Goal: Find specific page/section: Find specific page/section

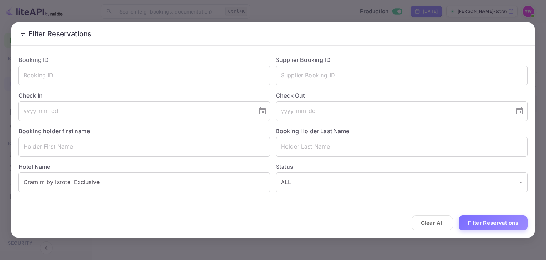
click at [540, 26] on div "Filter Reservations Booking ID ​ Supplier Booking ID ​ Check In ​ Check Out ​ B…" at bounding box center [273, 130] width 546 height 260
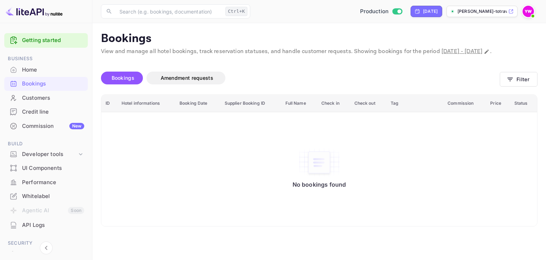
click at [529, 10] on img at bounding box center [528, 11] width 11 height 11
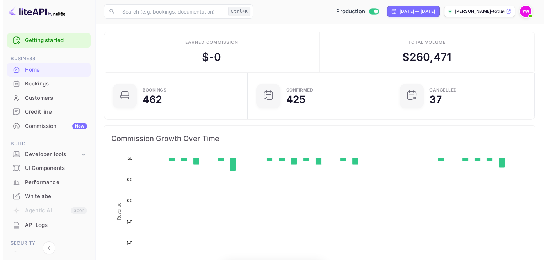
scroll to position [110, 134]
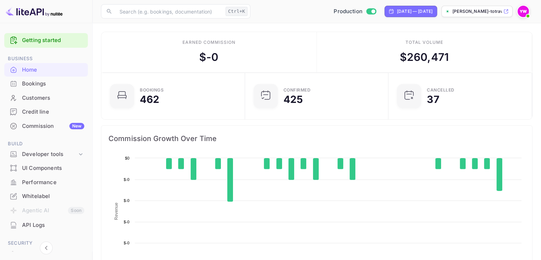
drag, startPoint x: 107, startPoint y: 153, endPoint x: 123, endPoint y: 96, distance: 59.0
click at [48, 83] on div "Bookings" at bounding box center [53, 84] width 62 height 8
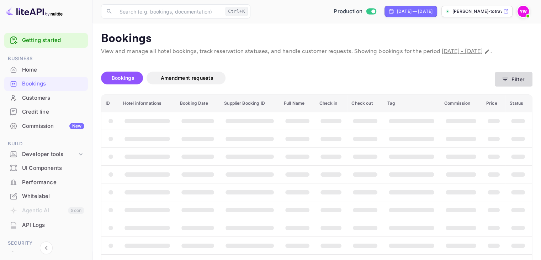
click at [522, 86] on button "Filter" at bounding box center [514, 79] width 38 height 15
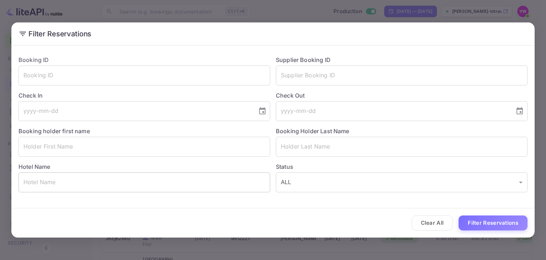
click at [172, 185] on input "text" at bounding box center [144, 182] width 252 height 20
paste input "Monument1880"
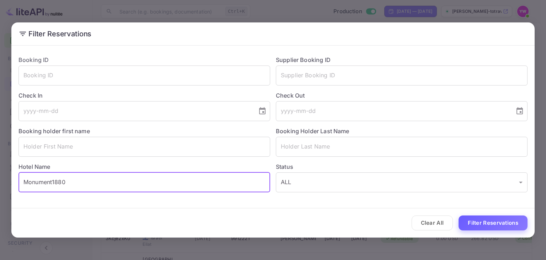
type input "Monument1880"
click at [504, 221] on button "Filter Reservations" at bounding box center [493, 222] width 69 height 15
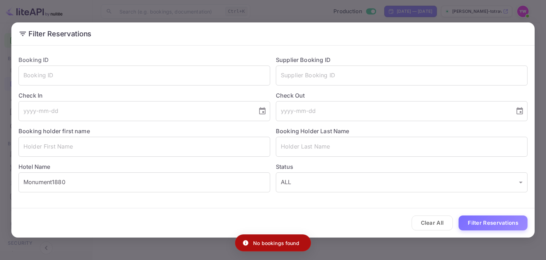
drag, startPoint x: 537, startPoint y: 19, endPoint x: 529, endPoint y: 18, distance: 8.7
click at [539, 20] on div "Filter Reservations Booking ID ​ Supplier Booking ID ​ Check In ​ Check Out ​ B…" at bounding box center [273, 130] width 546 height 260
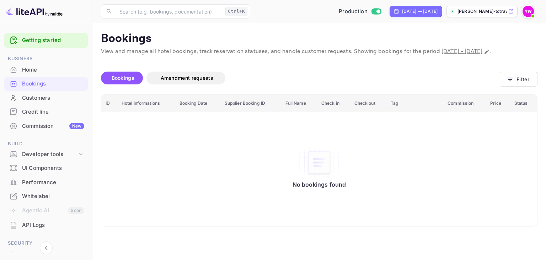
click at [42, 99] on div "Customers" at bounding box center [53, 98] width 62 height 8
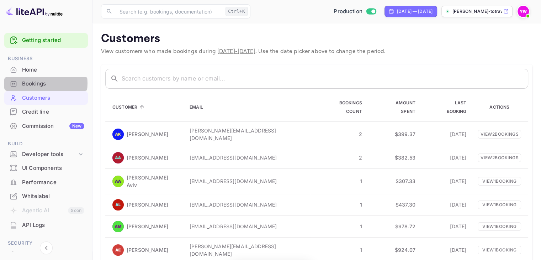
click at [36, 83] on div "Bookings" at bounding box center [53, 84] width 62 height 8
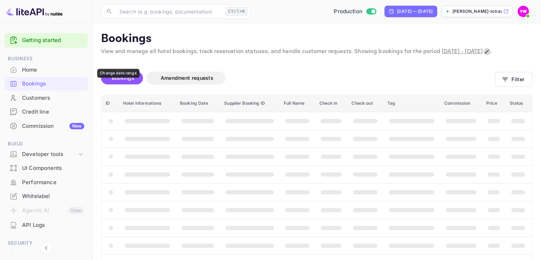
click at [485, 54] on icon "Change date range" at bounding box center [487, 51] width 4 height 4
select select "8"
select select "2025"
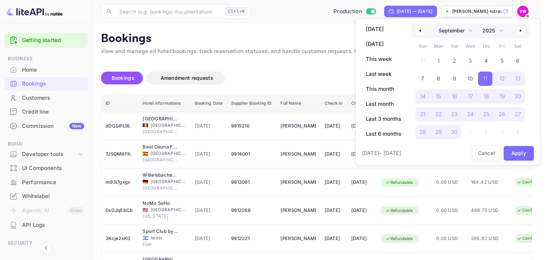
click at [522, 29] on icon "button" at bounding box center [522, 30] width 4 height 3
select select "9"
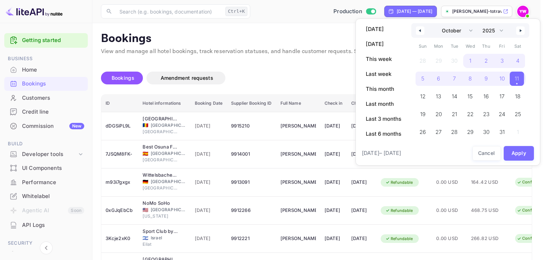
click at [517, 79] on span "11" at bounding box center [517, 78] width 4 height 13
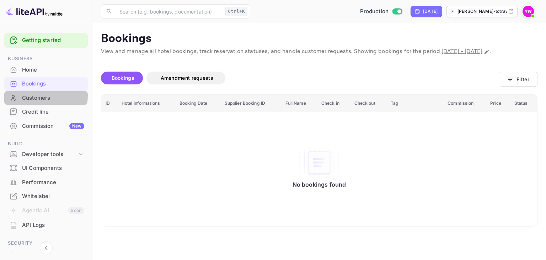
click at [43, 96] on div "Customers" at bounding box center [53, 98] width 62 height 8
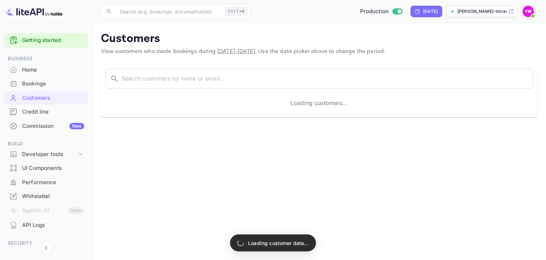
click at [41, 85] on div "Bookings" at bounding box center [53, 84] width 62 height 8
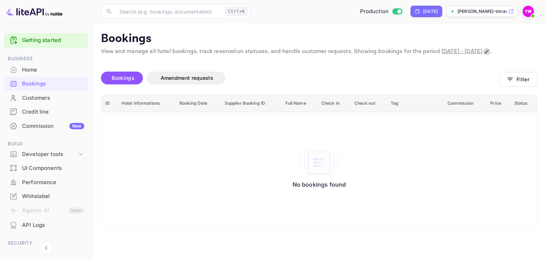
click at [484, 54] on icon "Change date range" at bounding box center [487, 52] width 6 height 6
select select "9"
select select "2025"
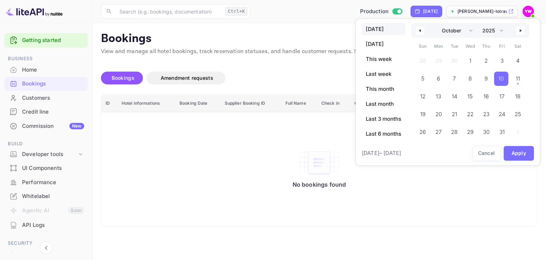
drag, startPoint x: 501, startPoint y: 79, endPoint x: 505, endPoint y: 97, distance: 18.6
click at [502, 79] on span "10" at bounding box center [501, 78] width 5 height 13
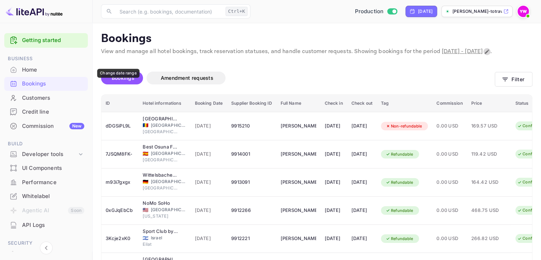
click at [484, 54] on icon "Change date range" at bounding box center [487, 52] width 6 height 6
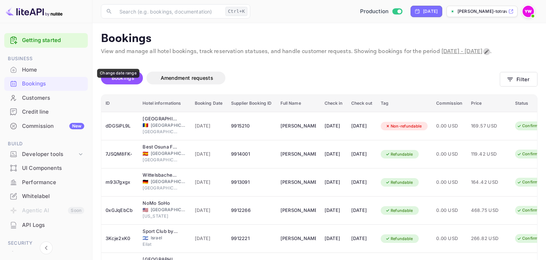
select select "9"
select select "2025"
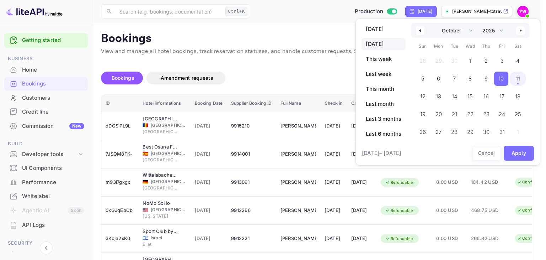
click at [522, 80] on span "11" at bounding box center [518, 78] width 16 height 14
